Goal: Information Seeking & Learning: Learn about a topic

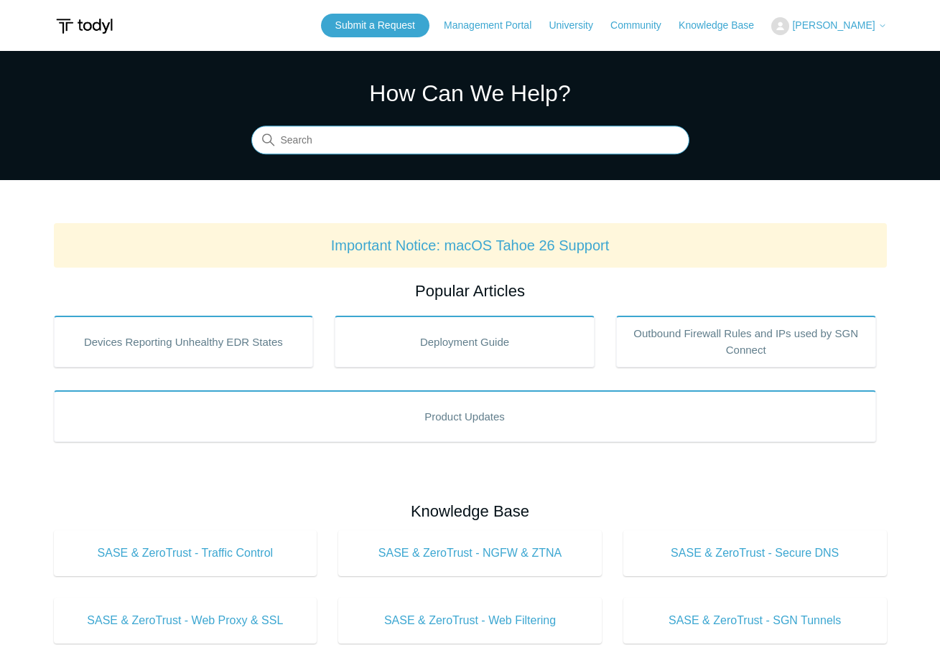
click at [385, 146] on input "Search" at bounding box center [470, 140] width 438 height 29
type input "sgn connect"
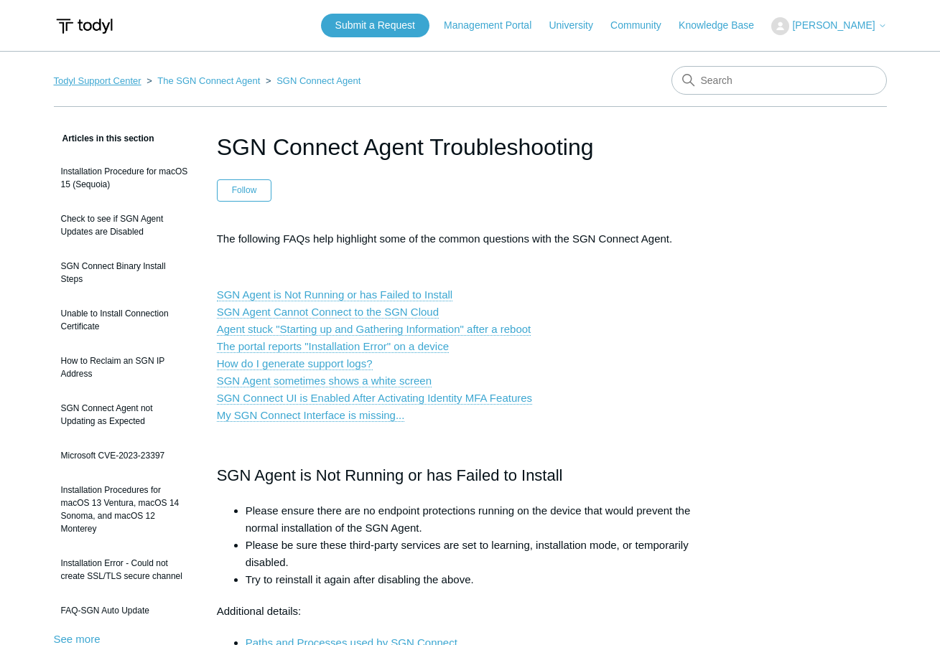
click at [123, 82] on link "Todyl Support Center" at bounding box center [98, 80] width 88 height 11
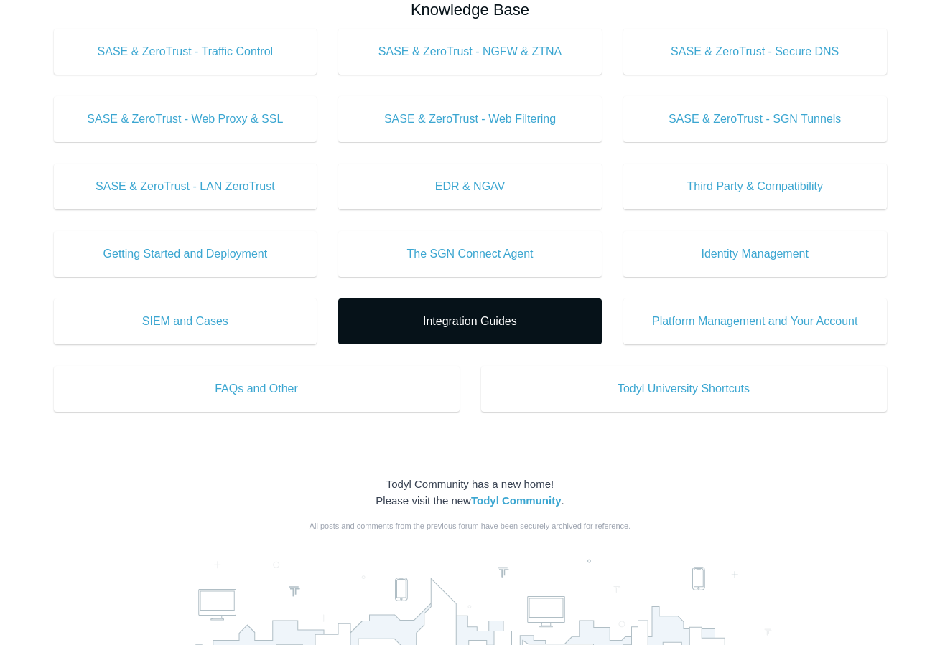
scroll to position [503, 0]
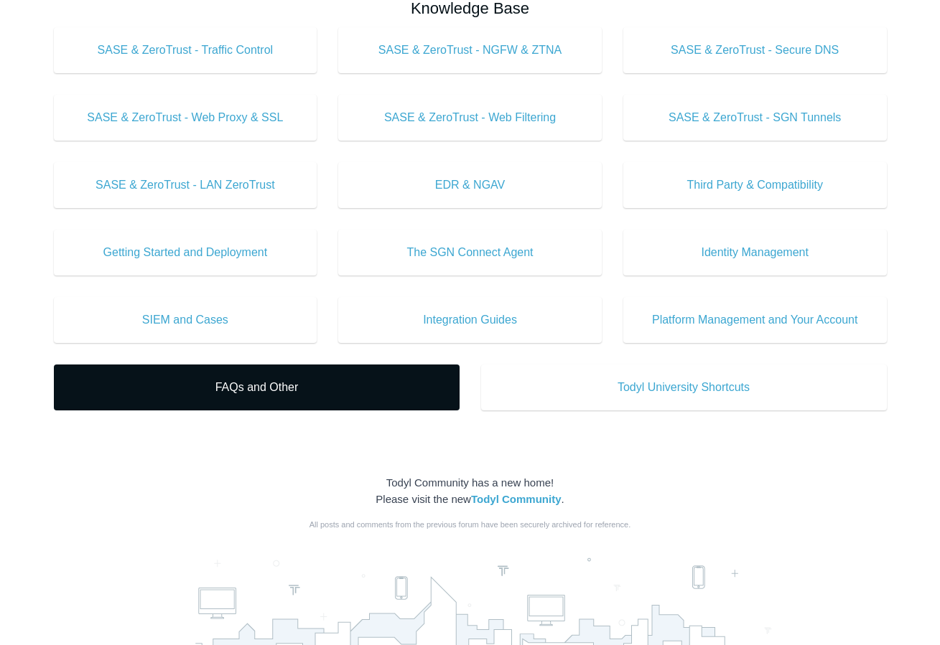
click at [356, 380] on span "FAQs and Other" at bounding box center [256, 387] width 363 height 17
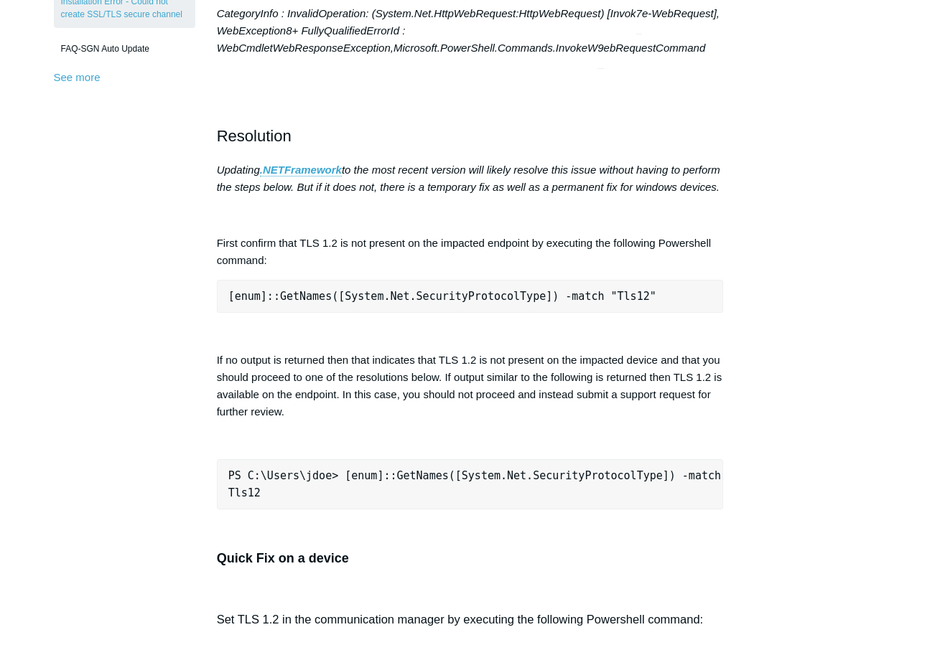
scroll to position [563, 0]
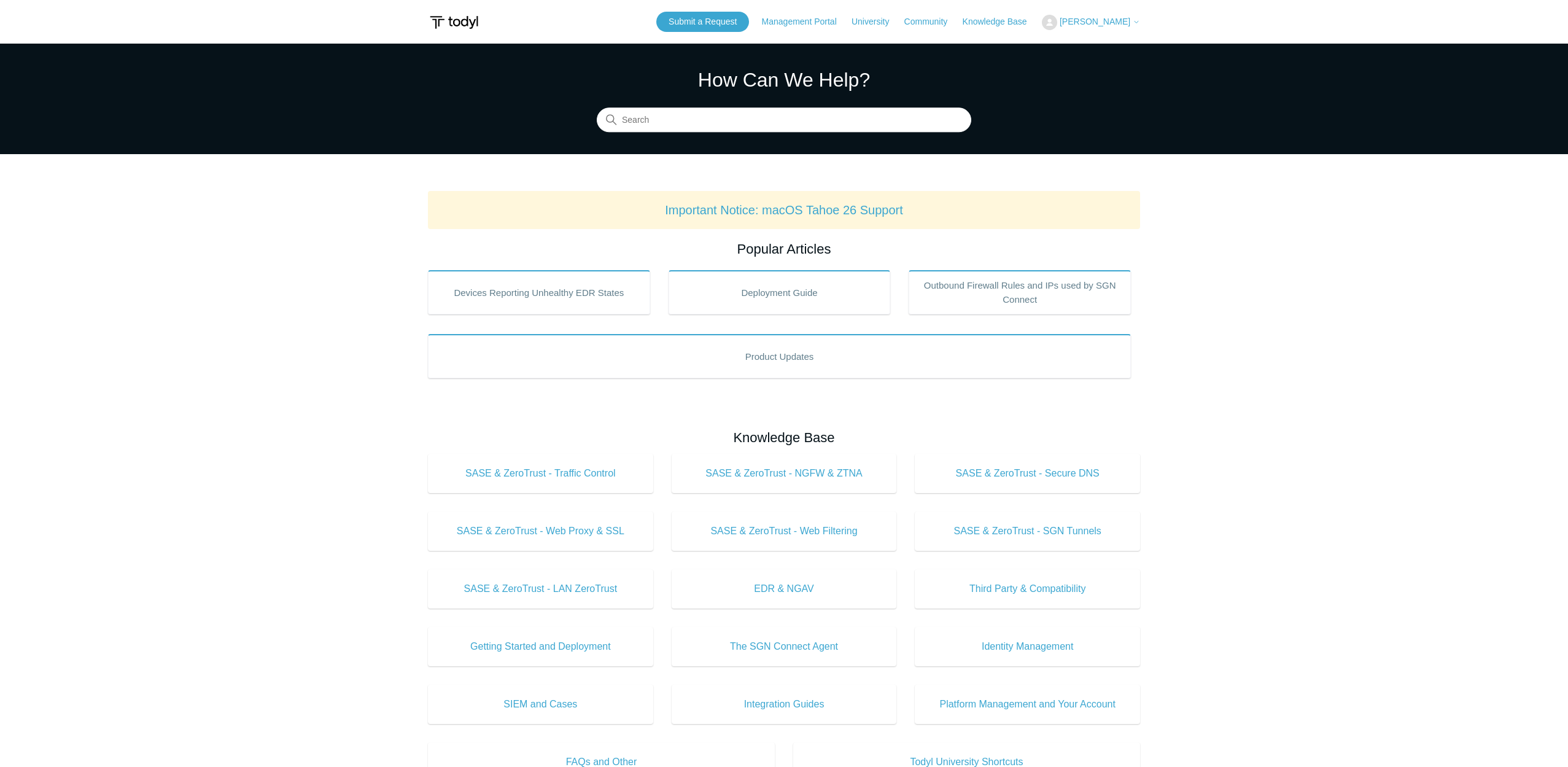
click at [1126, 26] on span "[PERSON_NAME]" at bounding box center [1094, 21] width 71 height 9
click at [1126, 43] on link "My Support Requests" at bounding box center [1102, 48] width 120 height 21
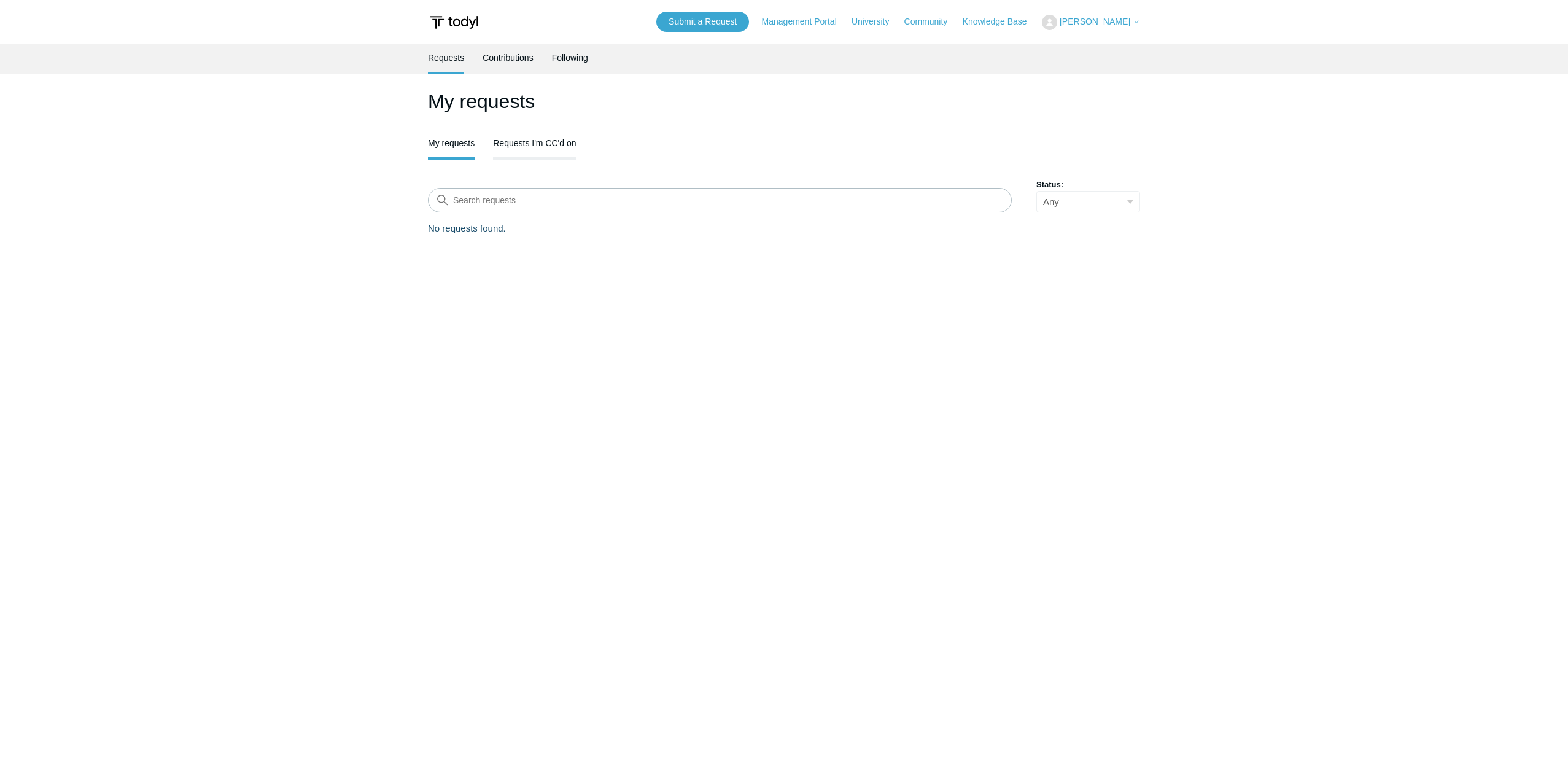
click at [554, 145] on link "Requests I'm CC'd on" at bounding box center [533, 142] width 83 height 26
click at [443, 148] on link "My requests" at bounding box center [451, 142] width 47 height 26
